Goal: Navigation & Orientation: Find specific page/section

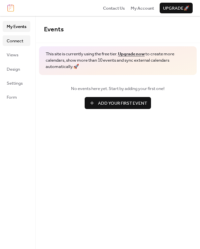
click at [20, 41] on span "Connect" at bounding box center [15, 41] width 17 height 7
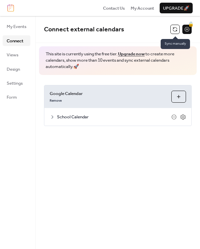
click at [174, 30] on button at bounding box center [175, 29] width 9 height 9
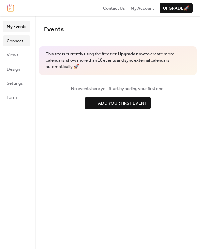
click at [16, 42] on span "Connect" at bounding box center [15, 41] width 17 height 7
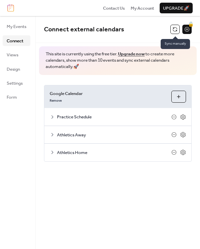
click at [178, 30] on button at bounding box center [175, 29] width 9 height 9
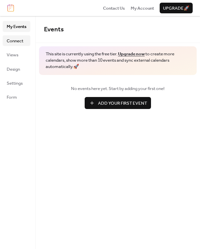
click at [19, 43] on span "Connect" at bounding box center [15, 41] width 17 height 7
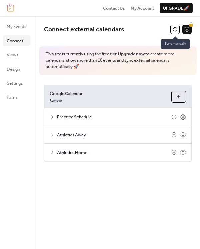
click at [177, 28] on button at bounding box center [175, 29] width 9 height 9
click at [179, 27] on button at bounding box center [175, 29] width 9 height 9
